Goal: Information Seeking & Learning: Learn about a topic

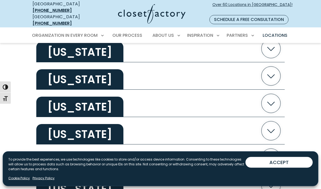
scroll to position [488, 0]
click at [272, 126] on icon "button" at bounding box center [271, 130] width 19 height 19
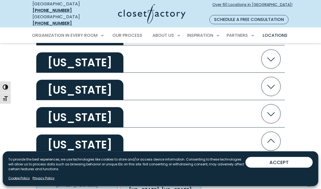
scroll to position [477, 0]
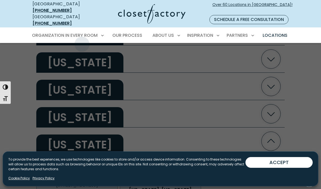
click at [67, 71] on span "Reach-In Closets" at bounding box center [53, 73] width 36 height 5
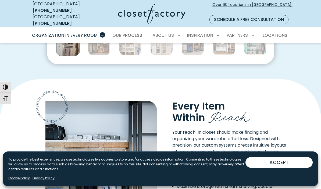
click at [287, 168] on button "ACCEPT" at bounding box center [278, 162] width 67 height 11
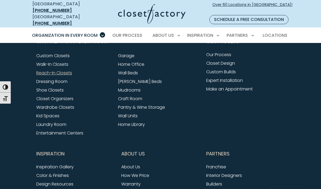
scroll to position [1679, 0]
click at [74, 164] on link "Inspiration Gallery" at bounding box center [54, 167] width 37 height 6
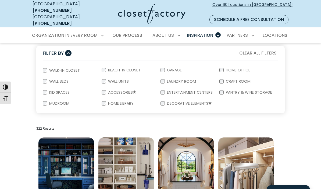
scroll to position [98, 0]
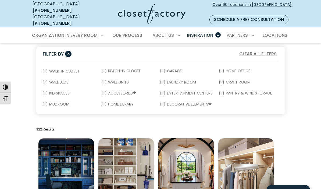
click at [135, 69] on label "Reach-In Closet" at bounding box center [124, 71] width 36 height 4
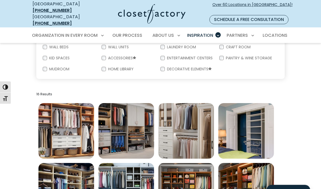
scroll to position [133, 0]
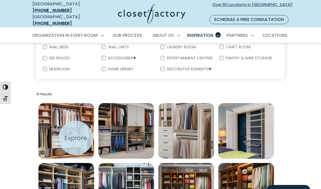
click at [75, 139] on img "Open inspiration gallery to preview enlarged image" at bounding box center [66, 131] width 56 height 56
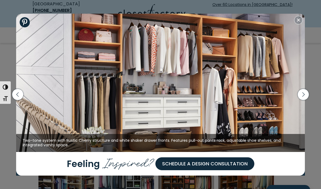
click at [305, 100] on icon "button" at bounding box center [303, 94] width 11 height 11
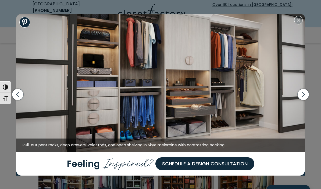
click at [307, 100] on icon "button" at bounding box center [303, 94] width 11 height 11
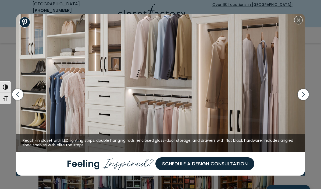
click at [307, 100] on icon "button" at bounding box center [303, 94] width 11 height 11
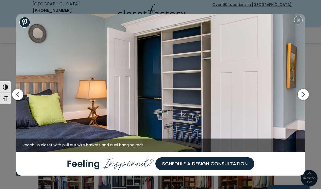
scroll to position [134, 0]
click at [305, 100] on icon "button" at bounding box center [303, 94] width 11 height 11
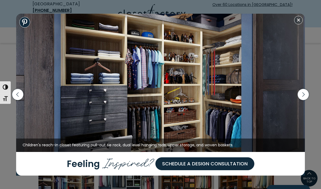
click at [305, 100] on icon "button" at bounding box center [303, 94] width 11 height 11
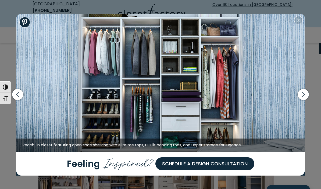
scroll to position [82, 0]
click at [303, 97] on icon "button" at bounding box center [303, 94] width 11 height 11
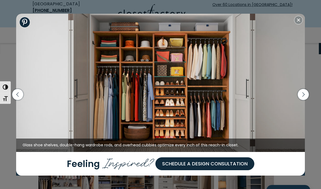
click at [307, 95] on icon "button" at bounding box center [303, 94] width 11 height 11
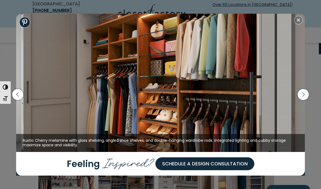
click at [308, 95] on icon "button" at bounding box center [303, 94] width 11 height 11
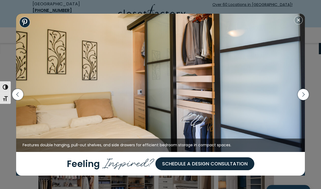
click at [308, 94] on icon "button" at bounding box center [303, 94] width 11 height 11
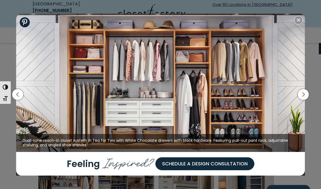
click at [306, 95] on icon "button" at bounding box center [303, 94] width 11 height 11
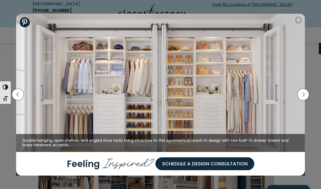
click at [307, 94] on icon "button" at bounding box center [303, 94] width 11 height 11
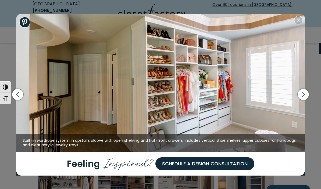
click at [306, 94] on icon "button" at bounding box center [303, 94] width 11 height 11
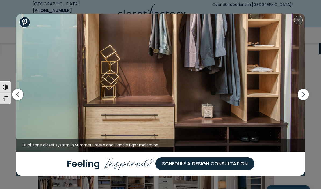
click at [308, 98] on icon "button" at bounding box center [303, 94] width 11 height 11
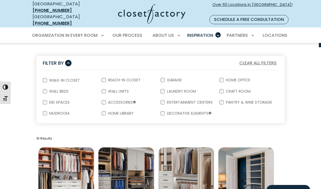
scroll to position [88, 0]
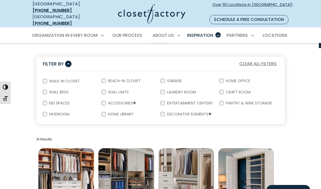
click at [108, 79] on label "Reach-In Closet" at bounding box center [124, 81] width 36 height 4
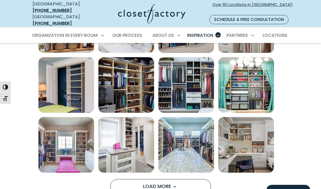
scroll to position [300, 0]
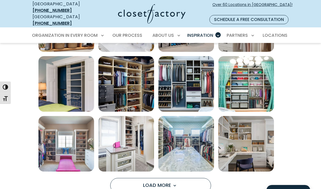
click at [186, 181] on button "Load More" at bounding box center [160, 185] width 101 height 15
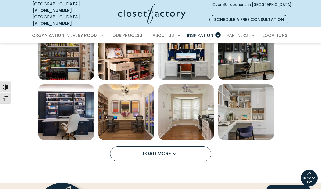
scroll to position [569, 0]
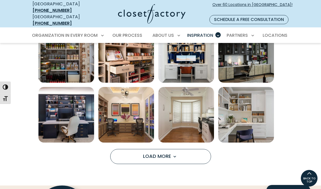
click at [194, 151] on button "Load More" at bounding box center [160, 156] width 101 height 15
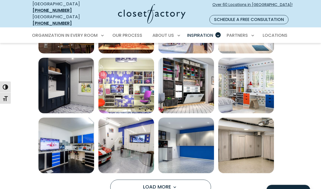
scroll to position [778, 0]
click at [182, 180] on button "Load More" at bounding box center [160, 187] width 101 height 15
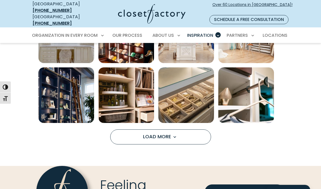
scroll to position [1068, 0]
click at [178, 134] on span "Load more inspiration gallery images" at bounding box center [174, 137] width 7 height 7
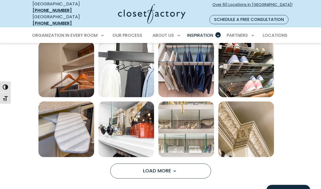
scroll to position [1274, 0]
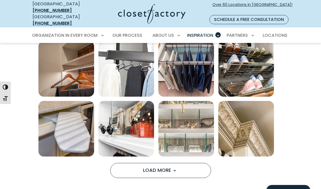
click at [183, 166] on button "Load More" at bounding box center [160, 170] width 101 height 15
click at [164, 167] on span "Load More" at bounding box center [160, 170] width 35 height 7
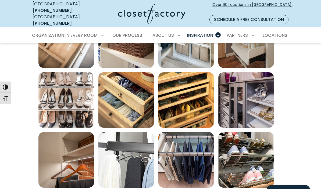
scroll to position [1183, 0]
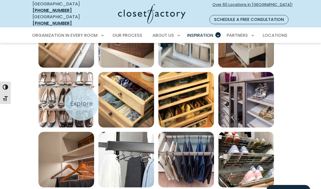
click at [81, 103] on img "Open inspiration gallery to preview enlarged image" at bounding box center [66, 100] width 56 height 56
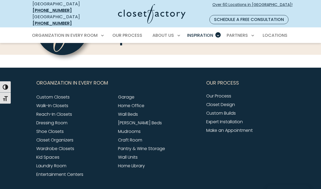
scroll to position [1950, 0]
click at [234, 110] on link "Custom Builds" at bounding box center [221, 113] width 30 height 6
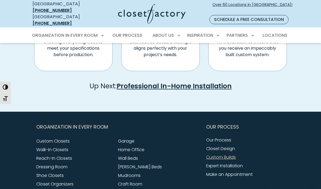
scroll to position [385, 0]
click at [227, 138] on link "Our Process" at bounding box center [218, 140] width 25 height 6
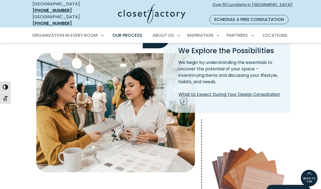
scroll to position [147, 0]
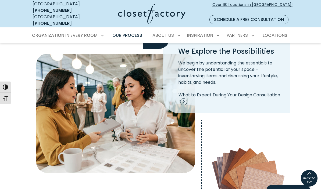
click at [272, 92] on span "What to Expect During Your Design Consultation" at bounding box center [230, 98] width 105 height 13
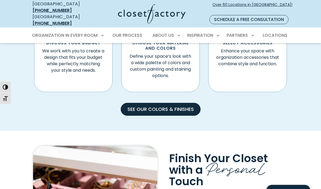
scroll to position [356, 0]
click at [184, 103] on link "See our Colors & Finishes" at bounding box center [161, 109] width 80 height 13
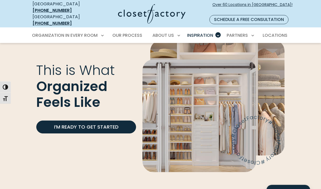
scroll to position [1288, 0]
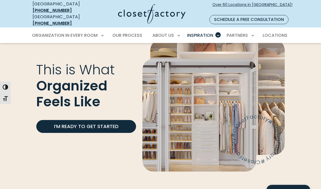
click at [246, 146] on img "Image Callout & Form" at bounding box center [199, 115] width 114 height 113
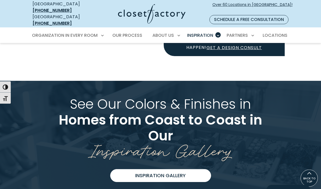
scroll to position [1098, 0]
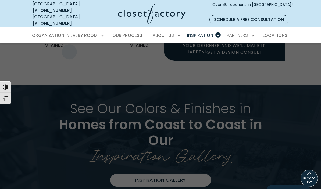
click at [66, 52] on span "Custom Closets" at bounding box center [52, 54] width 34 height 5
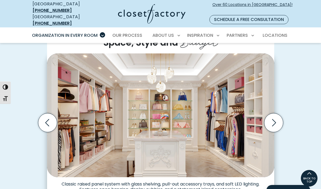
scroll to position [151, 0]
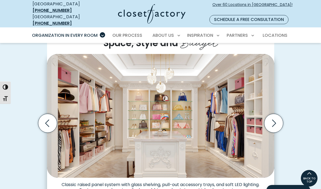
click at [273, 119] on icon "Next slide" at bounding box center [273, 123] width 19 height 19
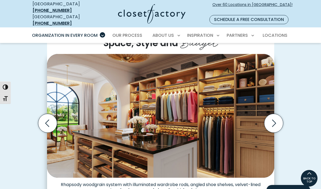
click at [273, 116] on icon "Next slide" at bounding box center [273, 123] width 19 height 19
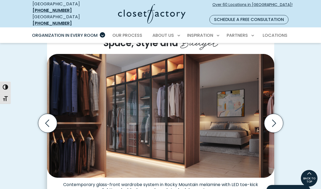
click at [276, 118] on icon "Next slide" at bounding box center [273, 123] width 19 height 19
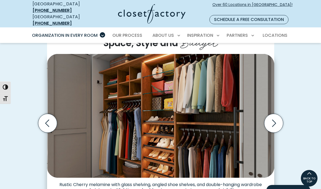
click at [276, 119] on icon "Next slide" at bounding box center [273, 123] width 19 height 19
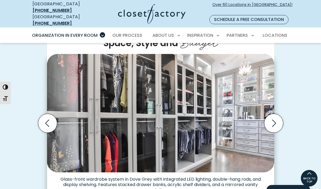
click at [276, 118] on icon "Next slide" at bounding box center [273, 123] width 19 height 19
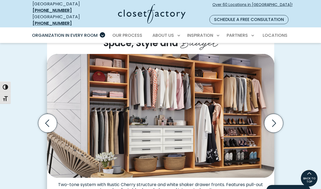
click at [274, 118] on icon "Next slide" at bounding box center [273, 123] width 19 height 19
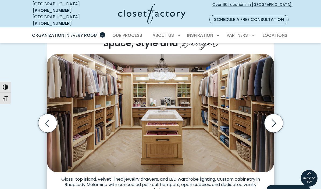
click at [274, 116] on icon "Next slide" at bounding box center [273, 123] width 19 height 19
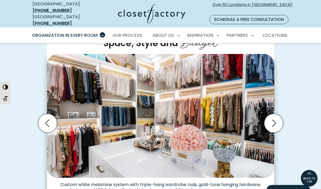
click at [278, 117] on icon "Next slide" at bounding box center [273, 123] width 19 height 19
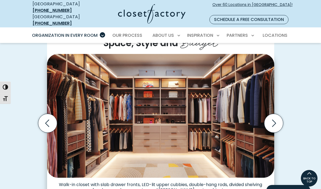
click at [277, 119] on icon "Next slide" at bounding box center [273, 123] width 19 height 19
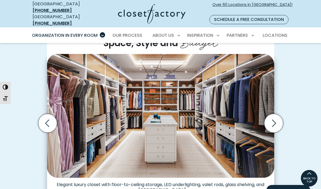
click at [276, 116] on icon "Next slide" at bounding box center [273, 123] width 19 height 19
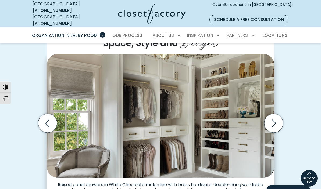
click at [276, 119] on icon "Next slide" at bounding box center [273, 123] width 19 height 19
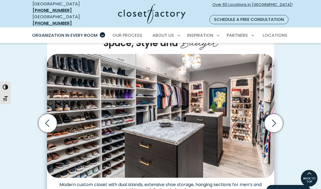
click at [276, 118] on icon "Next slide" at bounding box center [273, 123] width 19 height 19
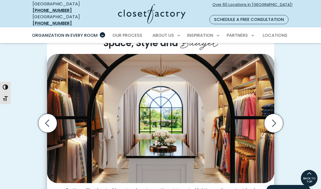
click at [274, 120] on icon "Next slide" at bounding box center [274, 123] width 4 height 7
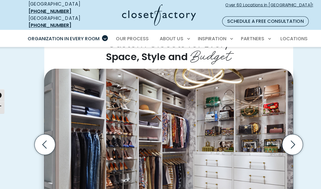
scroll to position [147, 0]
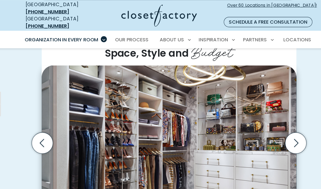
click at [266, 124] on icon "Next slide" at bounding box center [273, 127] width 19 height 19
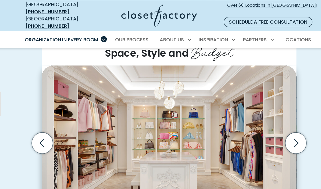
click at [266, 121] on icon "Next slide" at bounding box center [273, 127] width 19 height 19
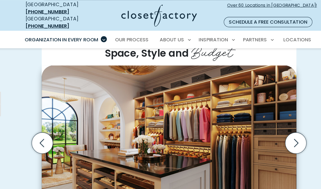
click at [266, 121] on icon "Next slide" at bounding box center [273, 127] width 19 height 19
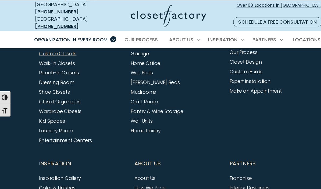
scroll to position [1725, 0]
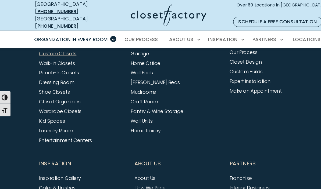
click at [133, 32] on span "Our Process" at bounding box center [127, 35] width 30 height 6
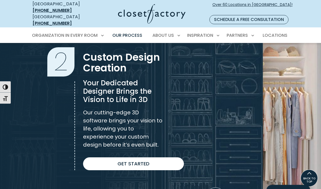
scroll to position [368, 0]
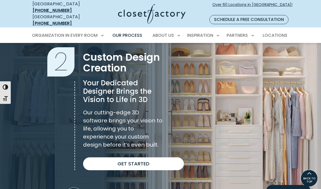
click at [161, 161] on link "Get Started" at bounding box center [133, 164] width 101 height 13
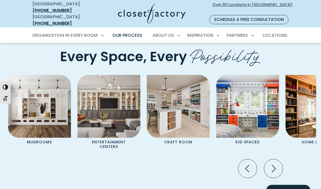
scroll to position [1072, 0]
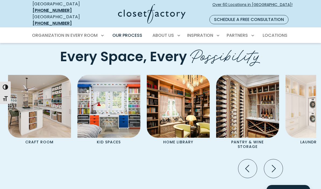
click at [272, 171] on icon "Next slide" at bounding box center [273, 168] width 19 height 19
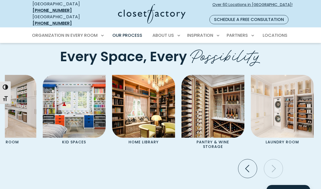
click at [268, 172] on icon "Next slide" at bounding box center [273, 168] width 19 height 19
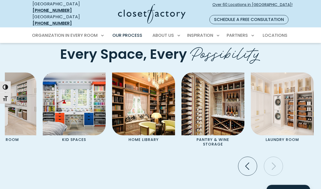
scroll to position [1074, 0]
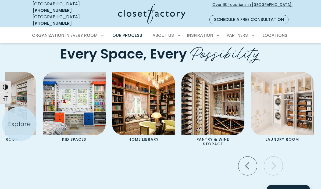
click at [19, 124] on img "Pages Gallery" at bounding box center [4, 104] width 63 height 63
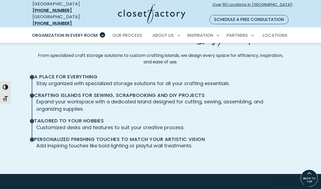
scroll to position [1197, 0]
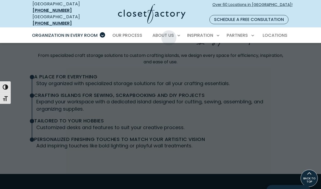
click at [155, 62] on span "How We Price" at bounding box center [147, 64] width 28 height 5
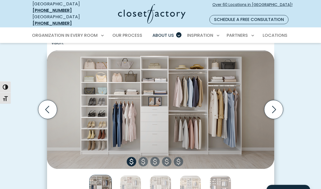
scroll to position [170, 0]
click at [129, 178] on img "Thumbnail Gallery" at bounding box center [131, 187] width 22 height 22
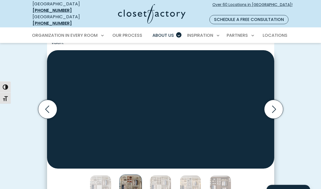
scroll to position [170, 0]
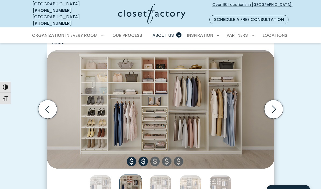
click at [276, 108] on icon "Next slide" at bounding box center [273, 109] width 19 height 19
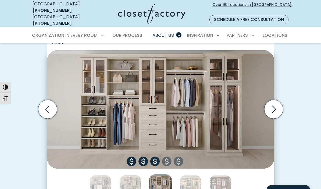
click at [278, 105] on icon "Next slide" at bounding box center [273, 109] width 19 height 19
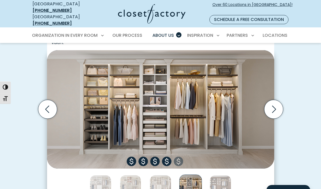
click at [282, 106] on icon "Next slide" at bounding box center [273, 109] width 19 height 19
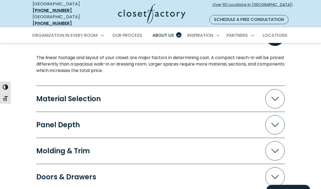
scroll to position [489, 0]
click at [278, 97] on icon "Accordion" at bounding box center [275, 99] width 8 height 4
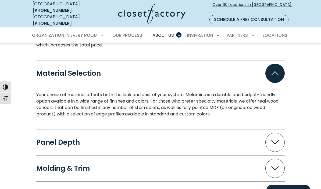
scroll to position [515, 0]
click at [279, 140] on icon "Accordion" at bounding box center [275, 142] width 8 height 4
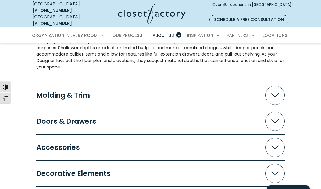
scroll to position [644, 0]
click at [281, 118] on span "Accordion" at bounding box center [274, 121] width 19 height 19
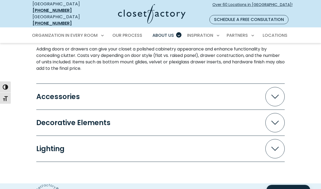
scroll to position [738, 0]
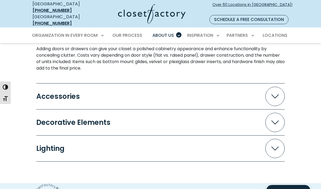
click at [280, 146] on span "Accordion" at bounding box center [274, 148] width 19 height 19
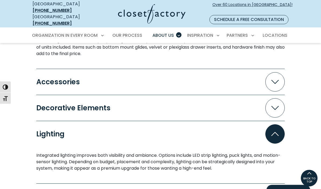
click at [278, 106] on span "Accordion" at bounding box center [274, 108] width 19 height 19
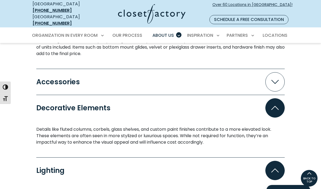
click at [275, 80] on icon "Accordion" at bounding box center [275, 82] width 8 height 4
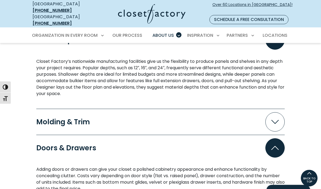
scroll to position [617, 0]
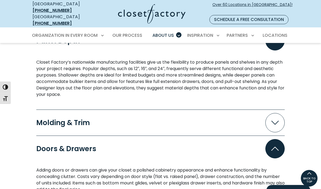
click at [275, 121] on icon "Accordion" at bounding box center [275, 123] width 8 height 4
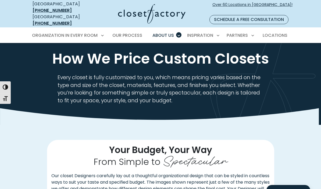
scroll to position [0, 0]
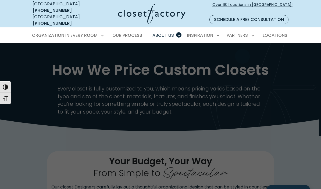
click at [241, 62] on span "Interior Designers" at bounding box center [226, 64] width 38 height 5
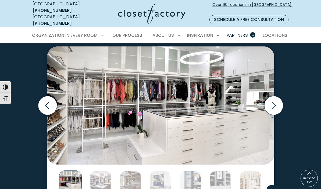
scroll to position [820, 0]
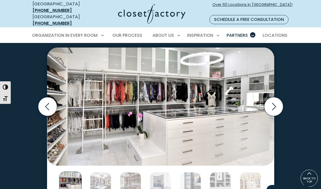
click at [276, 99] on icon "Next slide" at bounding box center [273, 106] width 19 height 19
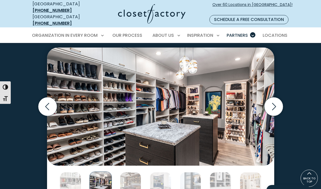
click at [274, 98] on icon "Next slide" at bounding box center [273, 106] width 19 height 19
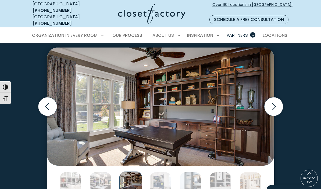
click at [274, 100] on icon "Next slide" at bounding box center [273, 106] width 19 height 19
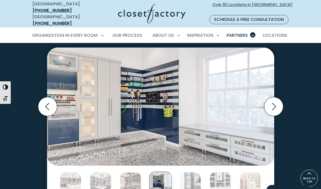
click at [276, 101] on icon "Next slide" at bounding box center [273, 106] width 19 height 19
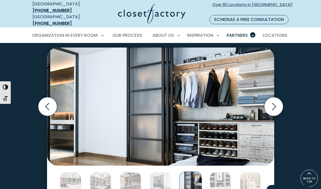
click at [278, 99] on icon "Next slide" at bounding box center [273, 106] width 19 height 19
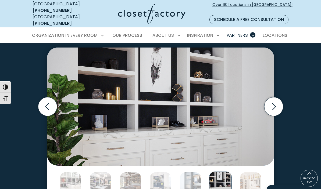
click at [274, 99] on icon "Next slide" at bounding box center [273, 106] width 19 height 19
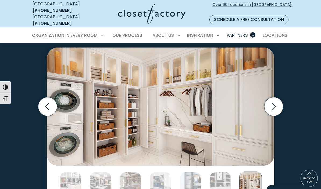
click at [275, 103] on icon "Next slide" at bounding box center [274, 106] width 4 height 7
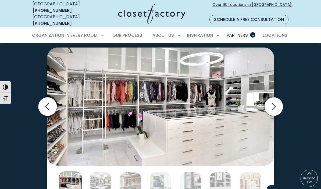
click at [276, 99] on icon "Next slide" at bounding box center [273, 106] width 19 height 19
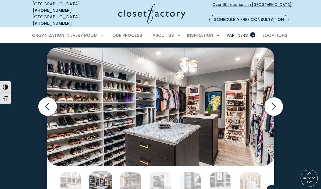
click at [279, 101] on icon "Next slide" at bounding box center [273, 106] width 19 height 19
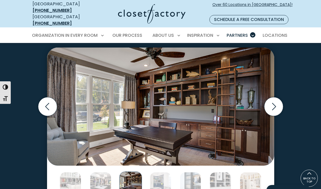
click at [49, 98] on icon "Previous slide" at bounding box center [47, 106] width 19 height 19
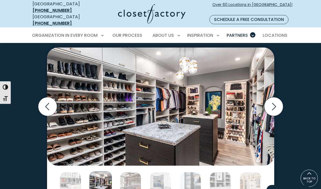
scroll to position [834, 0]
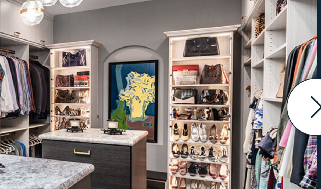
click at [264, 84] on icon "Next slide" at bounding box center [273, 93] width 19 height 19
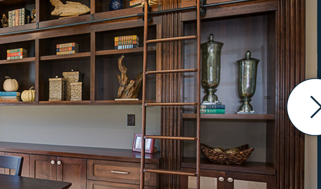
click at [264, 84] on icon "Next slide" at bounding box center [273, 93] width 19 height 19
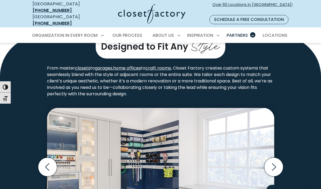
scroll to position [760, 0]
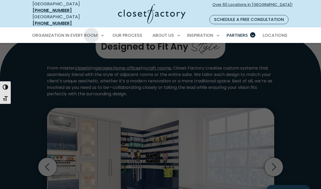
click at [78, 111] on span "Entertainment Centers" at bounding box center [59, 113] width 48 height 5
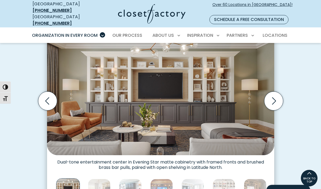
click at [278, 94] on icon "Next slide" at bounding box center [273, 101] width 19 height 19
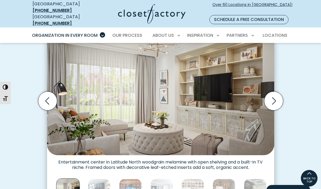
click at [277, 95] on icon "Next slide" at bounding box center [273, 101] width 19 height 19
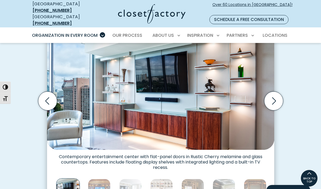
click at [278, 95] on icon "Next slide" at bounding box center [273, 101] width 19 height 19
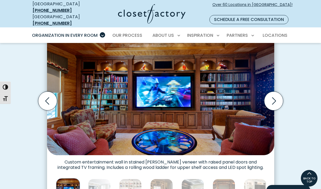
click at [277, 95] on icon "Next slide" at bounding box center [273, 101] width 19 height 19
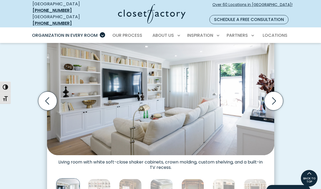
click at [276, 95] on icon "Next slide" at bounding box center [273, 101] width 19 height 19
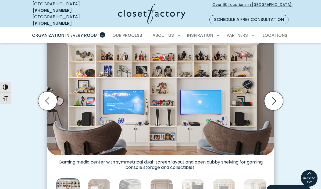
click at [277, 95] on icon "Next slide" at bounding box center [273, 101] width 19 height 19
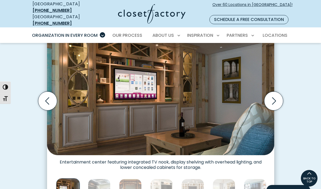
click at [276, 96] on icon "Next slide" at bounding box center [273, 101] width 19 height 19
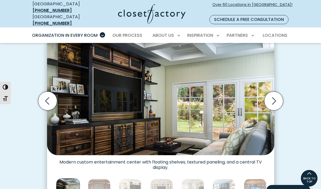
click at [277, 95] on icon "Next slide" at bounding box center [273, 101] width 19 height 19
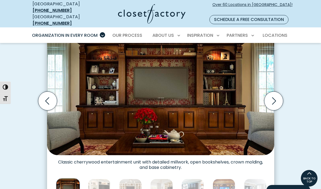
click at [52, 94] on icon "Previous slide" at bounding box center [47, 101] width 19 height 19
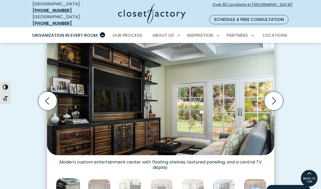
click at [278, 98] on icon "Next slide" at bounding box center [273, 101] width 19 height 19
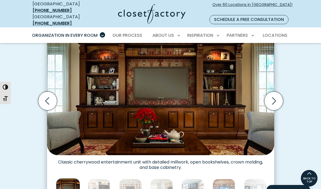
click at [279, 98] on icon "Next slide" at bounding box center [273, 101] width 19 height 19
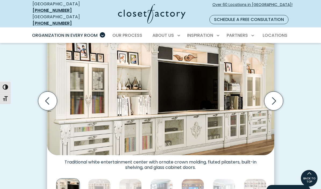
click at [277, 95] on icon "Next slide" at bounding box center [273, 101] width 19 height 19
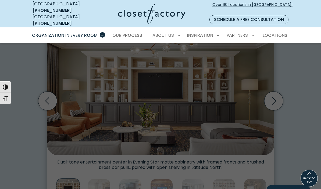
click at [55, 121] on span "Wall Units" at bounding box center [46, 123] width 22 height 5
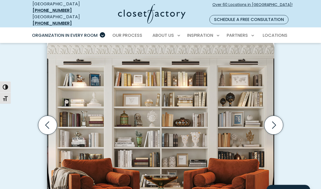
scroll to position [155, 0]
click at [274, 121] on icon "Next slide" at bounding box center [273, 125] width 19 height 19
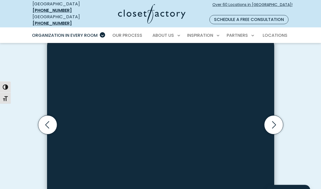
scroll to position [155, 0]
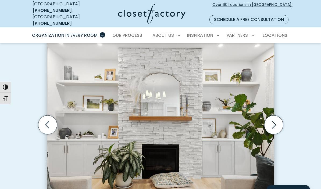
click at [275, 120] on icon "Next slide" at bounding box center [273, 125] width 19 height 19
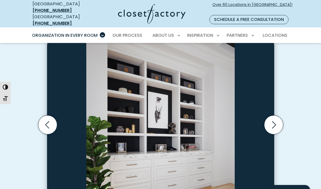
click at [277, 120] on icon "Next slide" at bounding box center [273, 125] width 19 height 19
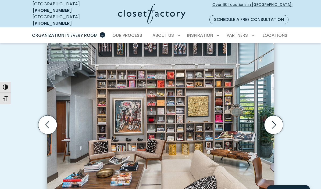
click at [278, 119] on icon "Next slide" at bounding box center [273, 125] width 19 height 19
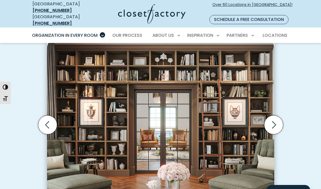
click at [277, 118] on icon "Next slide" at bounding box center [273, 125] width 19 height 19
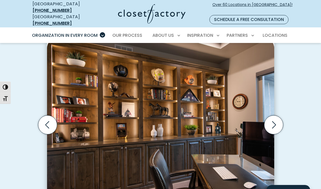
click at [48, 116] on icon "Previous slide" at bounding box center [47, 125] width 19 height 19
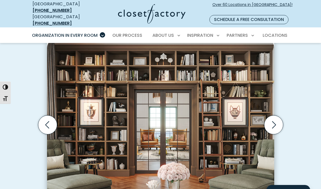
click at [274, 121] on icon "Next slide" at bounding box center [274, 124] width 4 height 7
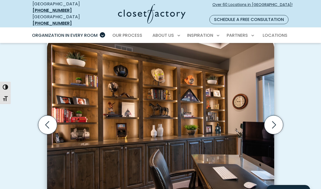
click at [275, 117] on icon "Next slide" at bounding box center [273, 125] width 19 height 19
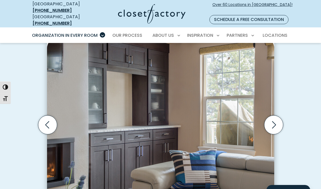
click at [278, 119] on icon "Next slide" at bounding box center [273, 125] width 19 height 19
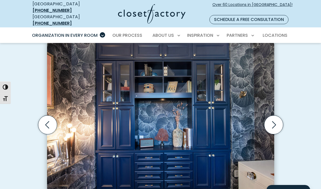
click at [277, 118] on icon "Next slide" at bounding box center [273, 125] width 19 height 19
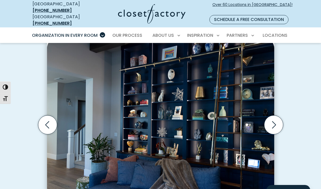
click at [274, 71] on img "Thumbnail Gallery" at bounding box center [160, 120] width 227 height 165
click at [275, 121] on icon "Next slide" at bounding box center [274, 124] width 4 height 7
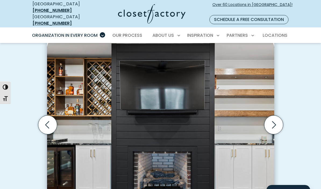
click at [276, 119] on icon "Next slide" at bounding box center [273, 125] width 19 height 19
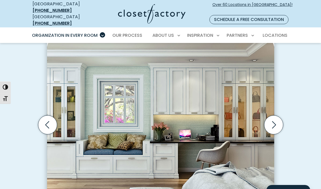
click at [277, 120] on icon "Next slide" at bounding box center [273, 125] width 19 height 19
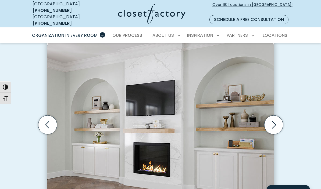
click at [276, 120] on icon "Next slide" at bounding box center [273, 125] width 19 height 19
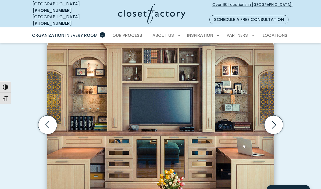
click at [276, 120] on icon "Next slide" at bounding box center [273, 125] width 19 height 19
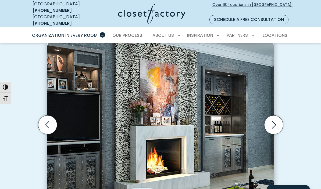
click at [276, 119] on icon "Next slide" at bounding box center [273, 125] width 19 height 19
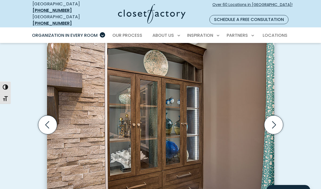
click at [276, 119] on icon "Next slide" at bounding box center [273, 125] width 19 height 19
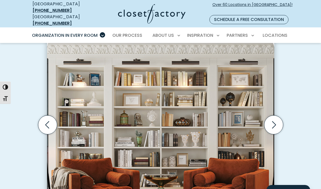
click at [277, 120] on icon "Next slide" at bounding box center [273, 125] width 19 height 19
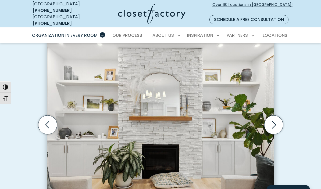
click at [279, 119] on icon "Next slide" at bounding box center [273, 125] width 19 height 19
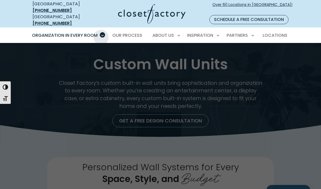
scroll to position [12, 0]
click at [56, 178] on span "Mudrooms" at bounding box center [46, 180] width 23 height 5
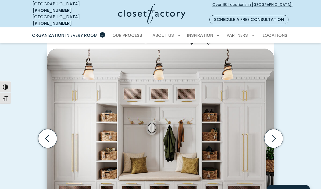
scroll to position [142, 0]
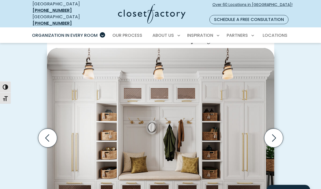
click at [275, 135] on icon "Next slide" at bounding box center [273, 138] width 19 height 19
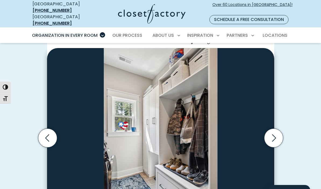
click at [277, 133] on icon "Next slide" at bounding box center [273, 138] width 19 height 19
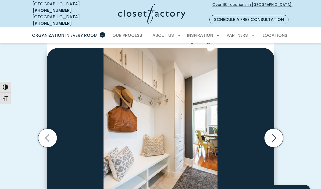
click at [274, 135] on icon "Next slide" at bounding box center [274, 138] width 4 height 7
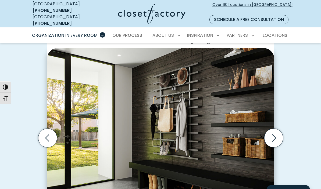
click at [277, 133] on icon "Next slide" at bounding box center [273, 138] width 19 height 19
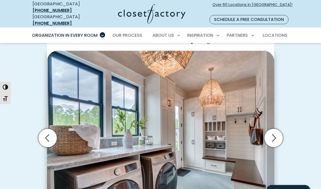
click at [276, 133] on icon "Next slide" at bounding box center [273, 138] width 19 height 19
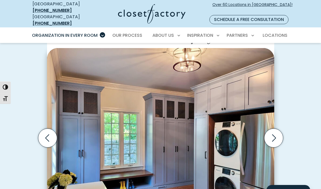
click at [275, 133] on icon "Next slide" at bounding box center [273, 138] width 19 height 19
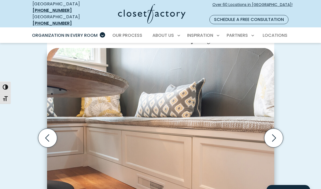
click at [275, 133] on icon "Next slide" at bounding box center [273, 138] width 19 height 19
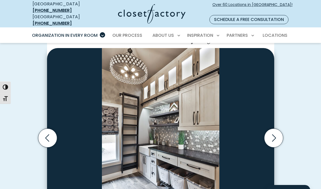
click at [275, 132] on icon "Next slide" at bounding box center [273, 138] width 19 height 19
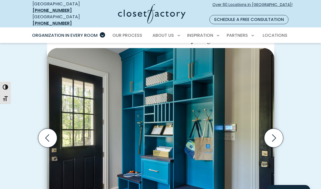
click at [276, 131] on icon "Next slide" at bounding box center [273, 138] width 19 height 19
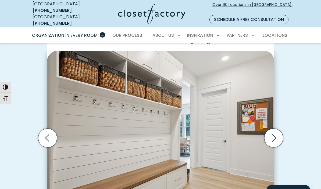
click at [275, 135] on icon "Next slide" at bounding box center [274, 138] width 4 height 7
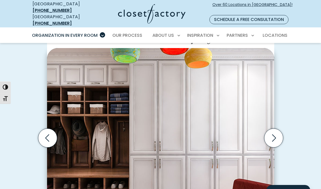
click at [274, 131] on icon "Next slide" at bounding box center [273, 138] width 19 height 19
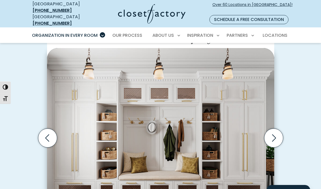
click at [276, 131] on icon "Next slide" at bounding box center [273, 138] width 19 height 19
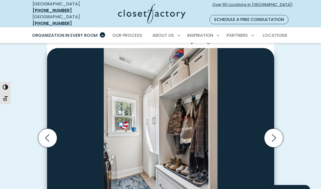
click at [276, 132] on icon "Next slide" at bounding box center [273, 138] width 19 height 19
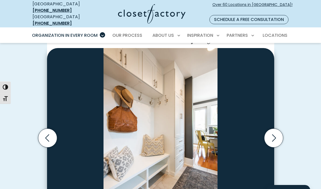
click at [276, 135] on icon "Next slide" at bounding box center [274, 138] width 4 height 7
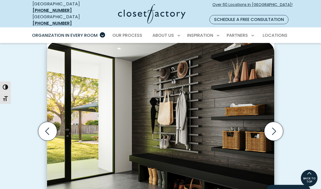
scroll to position [143, 0]
